Goal: Navigation & Orientation: Find specific page/section

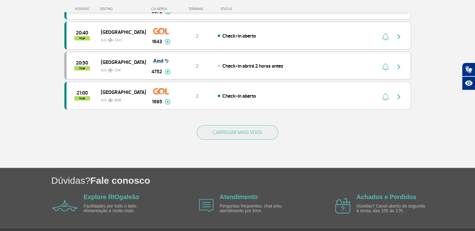
scroll to position [611, 0]
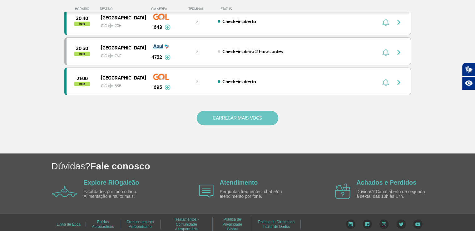
click at [242, 111] on button "CARREGAR MAIS VOOS" at bounding box center [238, 118] width 82 height 14
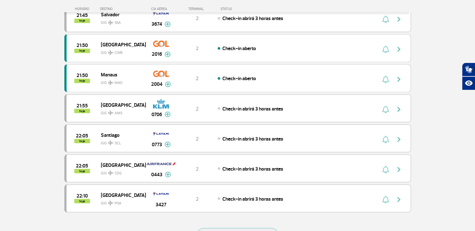
scroll to position [1201, 0]
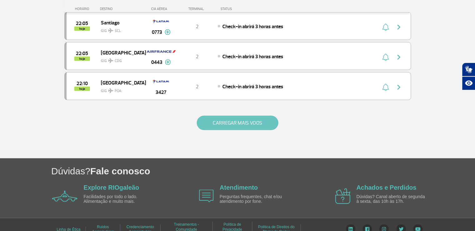
click at [237, 116] on button "CARREGAR MAIS VOOS" at bounding box center [238, 123] width 82 height 14
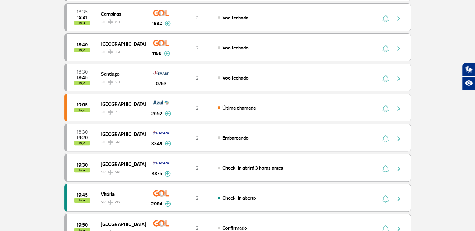
scroll to position [0, 0]
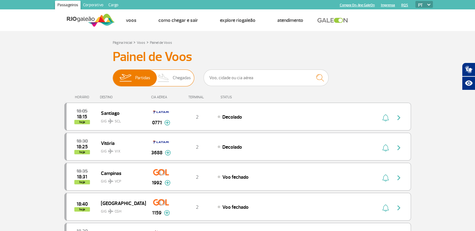
click at [180, 77] on span "Chegadas" at bounding box center [182, 78] width 18 height 16
click at [113, 75] on input "Partidas Chegadas" at bounding box center [113, 75] width 0 height 0
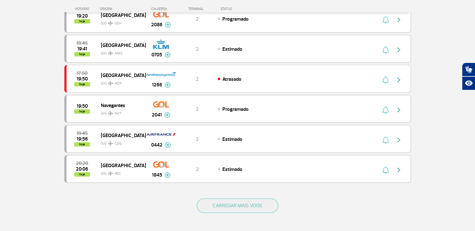
scroll to position [524, 0]
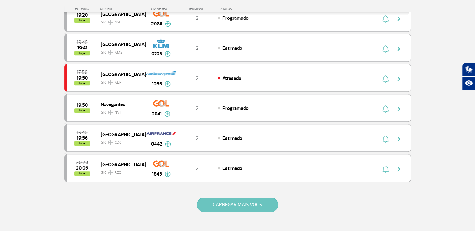
click at [248, 199] on button "CARREGAR MAIS VOOS" at bounding box center [238, 204] width 82 height 14
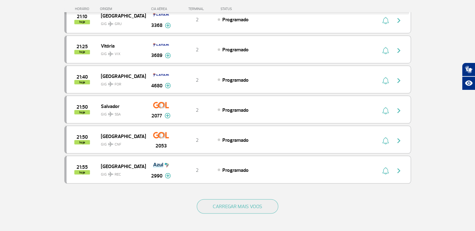
scroll to position [1095, 0]
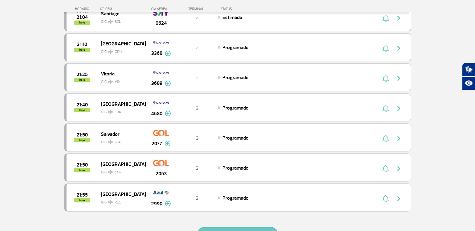
click at [241, 226] on button "CARREGAR MAIS VOOS" at bounding box center [238, 233] width 82 height 14
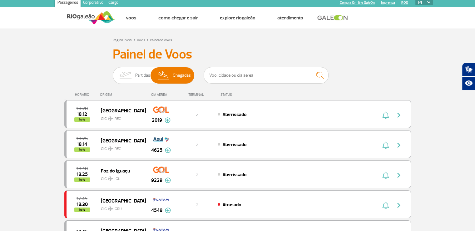
scroll to position [0, 0]
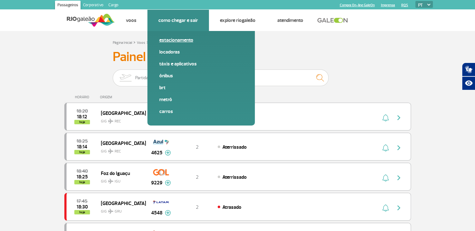
click at [179, 40] on link "Estacionamento" at bounding box center [201, 40] width 84 height 7
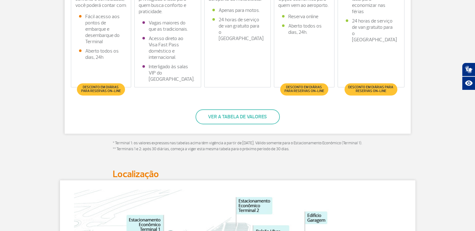
scroll to position [254, 0]
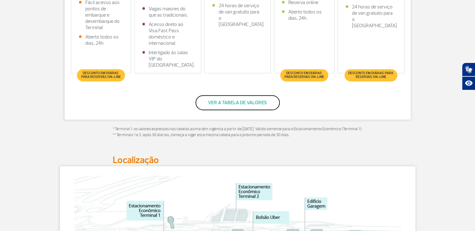
click at [235, 102] on button "Ver a tabela de valores" at bounding box center [238, 102] width 84 height 15
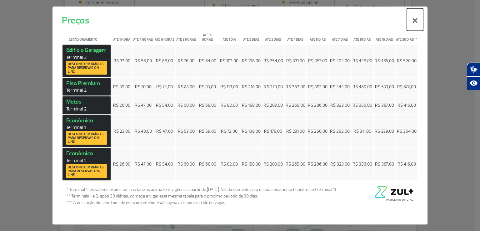
click at [414, 24] on button "×" at bounding box center [415, 19] width 16 height 22
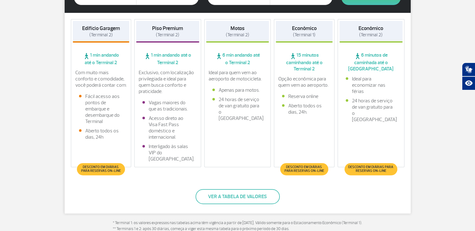
scroll to position [0, 0]
